Goal: Task Accomplishment & Management: Manage account settings

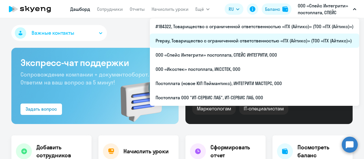
click at [250, 41] on li "Prepay, Товарищество с ограниченной ответственностью «ITX (Айтикс)» (ТОО «ITX (…" at bounding box center [254, 41] width 209 height 14
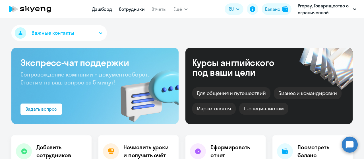
click at [132, 9] on link "Сотрудники" at bounding box center [132, 9] width 26 height 6
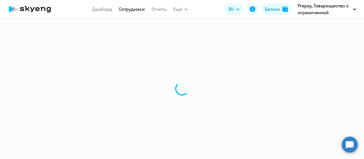
select select "30"
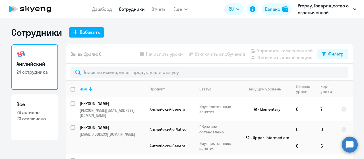
click at [87, 89] on icon at bounding box center [90, 89] width 7 height 7
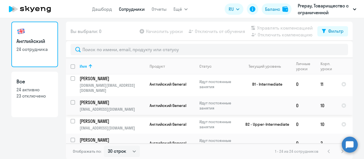
scroll to position [256, 0]
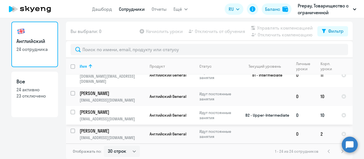
click at [101, 109] on p "[PERSON_NAME]" at bounding box center [112, 112] width 64 height 6
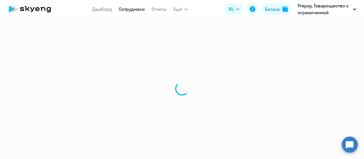
select select "english"
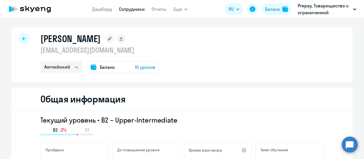
click at [20, 42] on div at bounding box center [23, 38] width 11 height 11
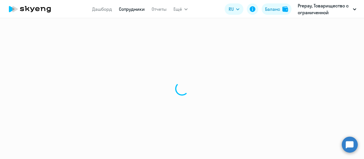
select select "30"
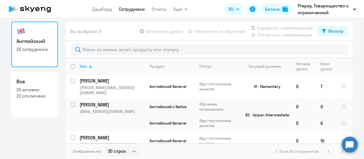
click at [89, 68] on icon at bounding box center [90, 67] width 3 height 4
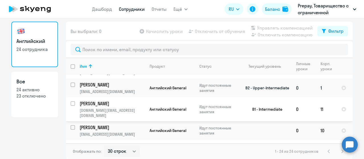
scroll to position [256, 0]
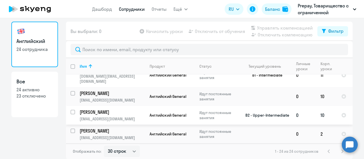
click at [71, 110] on input "select row 2848659" at bounding box center [76, 115] width 11 height 11
checkbox input "true"
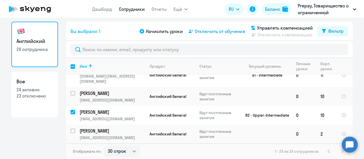
click at [211, 31] on span "Отключить от обучения" at bounding box center [220, 31] width 50 height 7
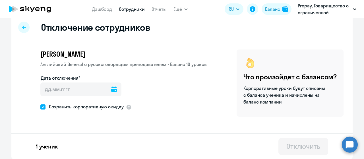
click at [111, 89] on icon at bounding box center [114, 90] width 6 height 6
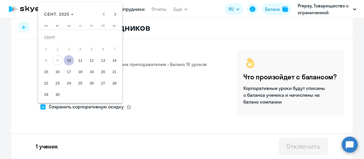
click at [71, 61] on span "10" at bounding box center [69, 60] width 10 height 10
type input "[DATE]"
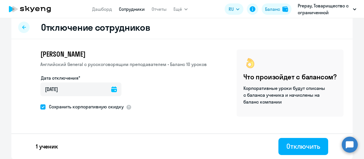
click at [40, 108] on span at bounding box center [42, 106] width 5 height 5
click at [40, 107] on input "Сохранить корпоративную скидку" at bounding box center [40, 107] width 0 height 0
checkbox input "false"
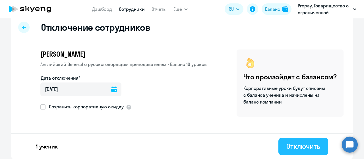
click at [292, 150] on div "Отключить" at bounding box center [304, 146] width 34 height 9
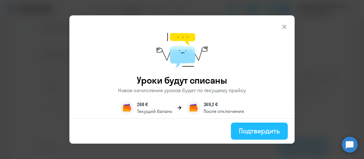
click at [249, 131] on div "Подтвердить" at bounding box center [259, 130] width 41 height 9
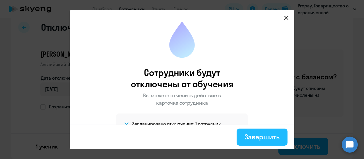
click at [252, 134] on div "Завершить" at bounding box center [262, 136] width 35 height 9
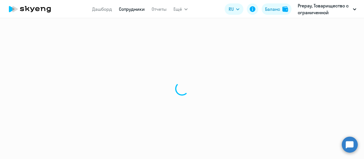
select select "30"
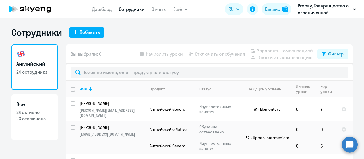
click at [36, 4] on icon at bounding box center [30, 9] width 50 height 14
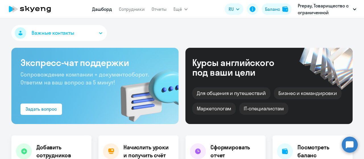
select select "30"
